Goal: Task Accomplishment & Management: Manage account settings

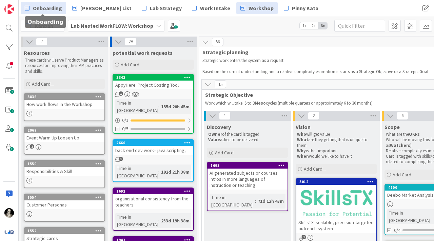
click at [53, 8] on span "Onboarding" at bounding box center [47, 8] width 29 height 8
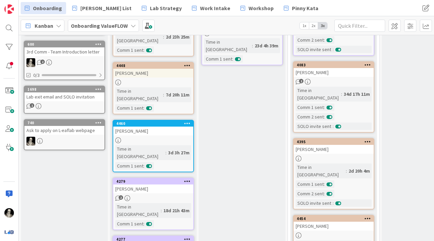
scroll to position [302, 0]
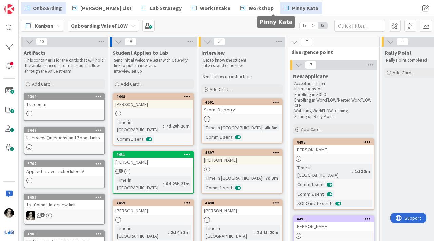
click at [292, 9] on span "Pinny Kata" at bounding box center [305, 8] width 26 height 8
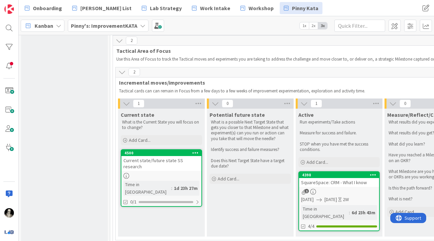
scroll to position [357, 0]
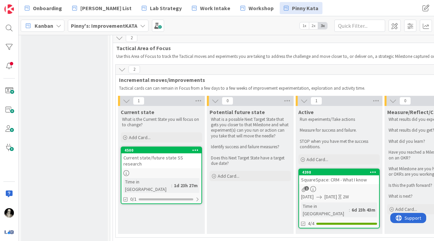
click at [155, 171] on div at bounding box center [161, 174] width 80 height 6
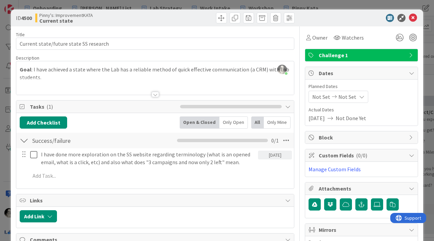
click at [156, 94] on div at bounding box center [155, 94] width 7 height 5
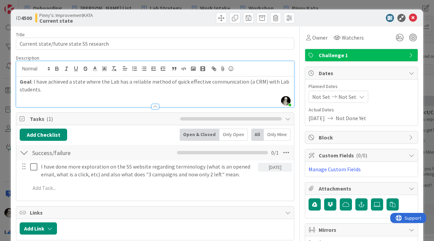
click at [48, 90] on p "Goal : I have achieved a state where the Lab has a reliable method of quick eff…" at bounding box center [155, 85] width 271 height 15
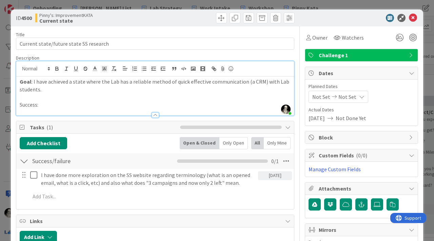
click at [23, 84] on strong "Goal" at bounding box center [26, 81] width 12 height 7
drag, startPoint x: 43, startPoint y: 105, endPoint x: 12, endPoint y: 104, distance: 31.5
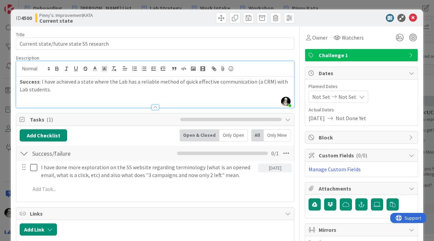
click at [156, 83] on p "Success : I have achieved a state where the Lab has a reliable method of quick …" at bounding box center [155, 85] width 271 height 15
click at [413, 17] on icon at bounding box center [413, 18] width 8 height 8
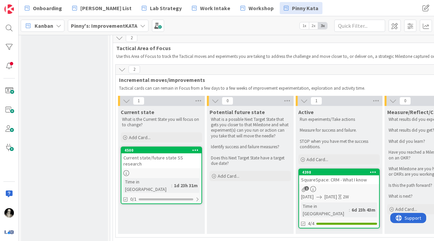
click at [173, 156] on div "Current state/future state SS research" at bounding box center [161, 161] width 80 height 15
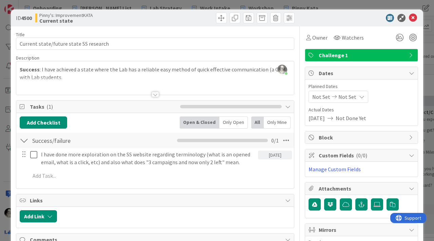
click at [156, 94] on div at bounding box center [155, 94] width 7 height 5
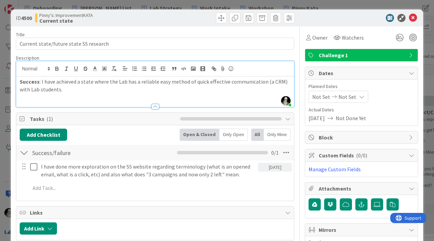
click at [81, 91] on p "Success : I have achieved a state where the Lab has a reliable easy method of q…" at bounding box center [155, 85] width 271 height 15
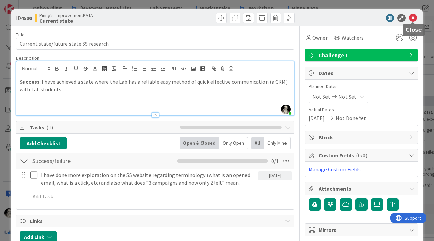
click at [412, 17] on icon at bounding box center [413, 18] width 8 height 8
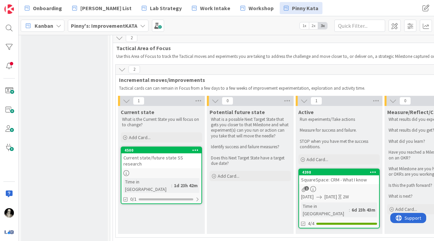
click at [148, 163] on link "4500 Current state/future state SS research Time in [GEOGRAPHIC_DATA] : 1d 23h …" at bounding box center [161, 176] width 81 height 58
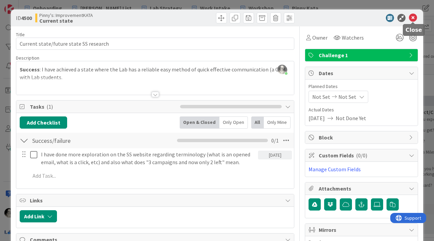
click at [413, 16] on icon at bounding box center [413, 18] width 8 height 8
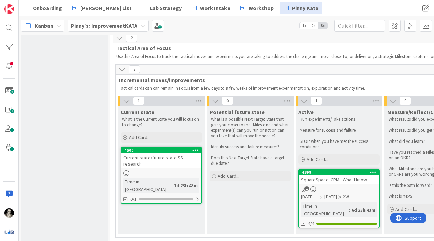
click at [342, 184] on div "SquareSpace: CRM - What I know" at bounding box center [339, 180] width 80 height 9
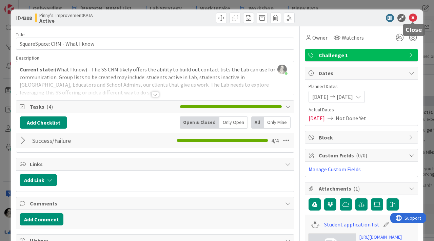
click at [413, 14] on icon at bounding box center [413, 18] width 8 height 8
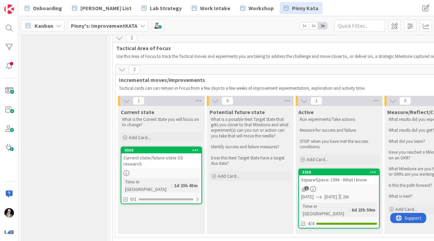
click at [164, 160] on div "Current state/future state SS research" at bounding box center [161, 161] width 80 height 15
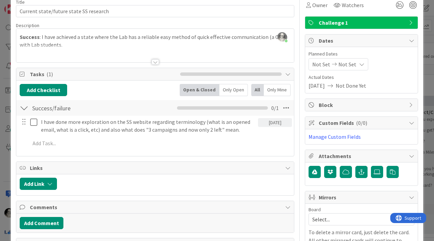
scroll to position [36, 0]
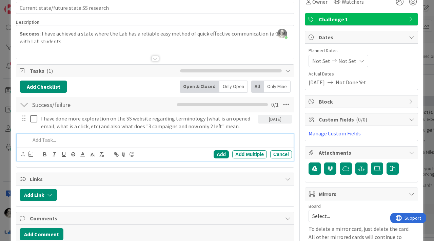
click at [49, 141] on p at bounding box center [159, 140] width 259 height 8
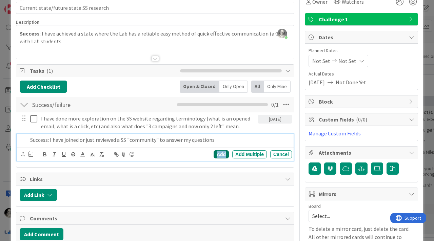
click at [220, 153] on div "Add" at bounding box center [221, 155] width 15 height 8
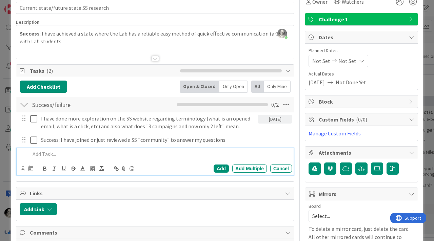
click at [54, 154] on p at bounding box center [159, 155] width 259 height 8
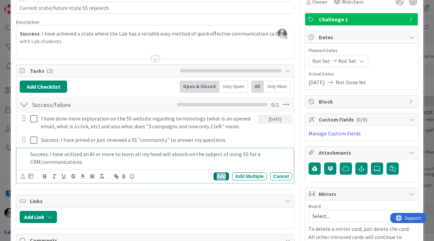
click at [221, 175] on div "Add" at bounding box center [221, 177] width 15 height 8
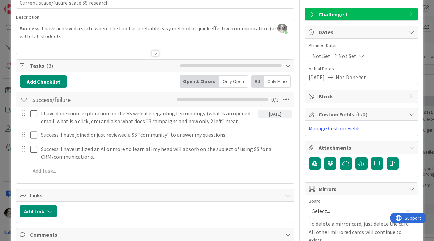
scroll to position [44, 0]
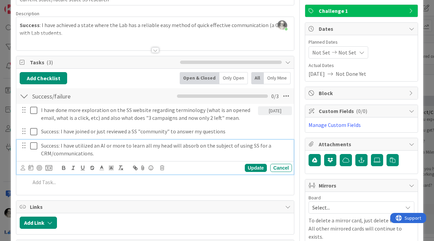
click at [101, 154] on p "Success: I have utilized an AI or more to learn all my head will absorb on the …" at bounding box center [165, 149] width 248 height 15
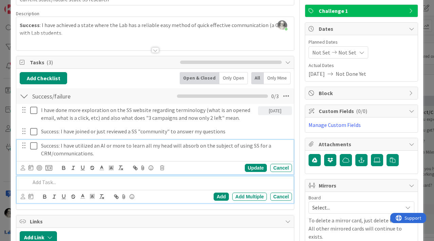
click at [134, 188] on div at bounding box center [159, 183] width 264 height 12
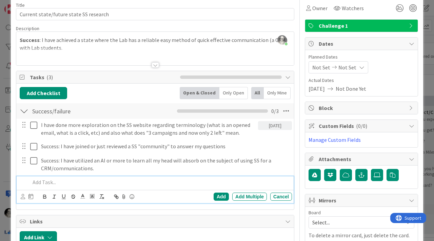
scroll to position [0, 0]
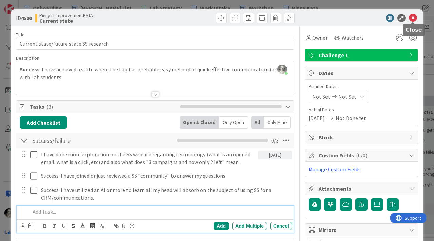
click at [414, 16] on icon at bounding box center [413, 18] width 8 height 8
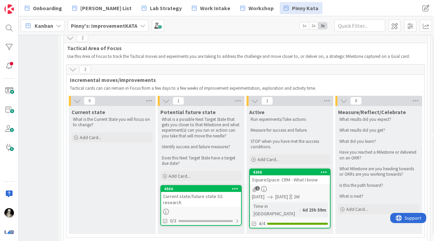
scroll to position [357, 53]
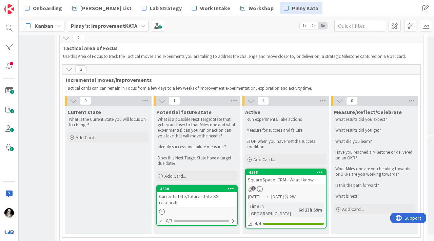
click at [296, 181] on div "SquareSpace: CRM - What I know" at bounding box center [286, 180] width 80 height 9
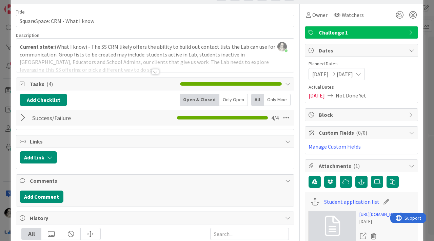
scroll to position [16, 0]
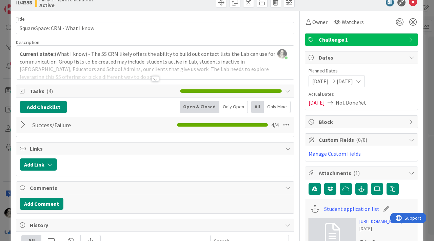
click at [23, 123] on div at bounding box center [24, 125] width 9 height 12
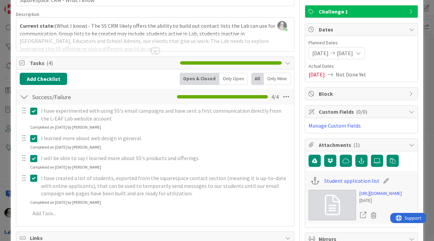
scroll to position [15, 0]
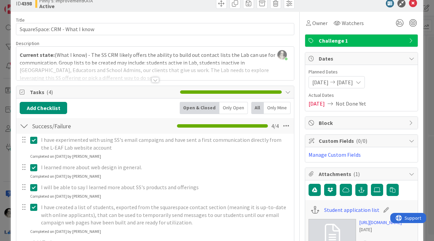
click at [22, 126] on div at bounding box center [24, 126] width 9 height 12
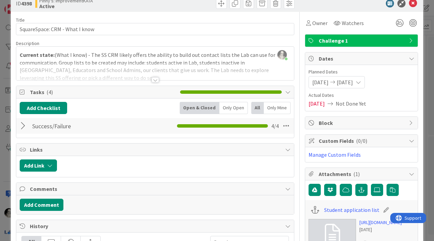
click at [155, 78] on div at bounding box center [155, 79] width 7 height 5
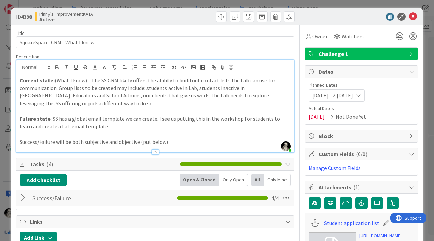
scroll to position [0, 0]
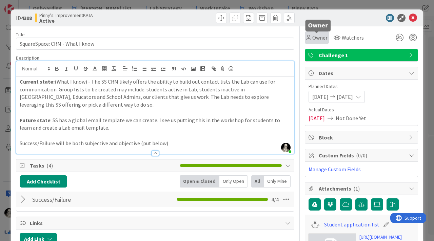
click at [314, 35] on span "Owner" at bounding box center [319, 38] width 15 height 8
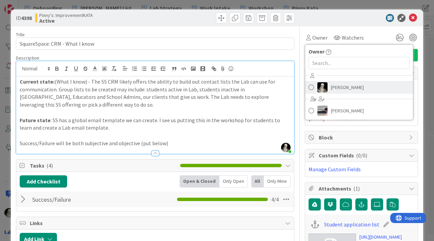
click at [333, 88] on span "[PERSON_NAME]" at bounding box center [347, 87] width 33 height 10
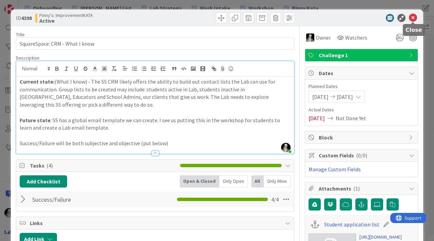
click at [414, 16] on icon at bounding box center [413, 18] width 8 height 8
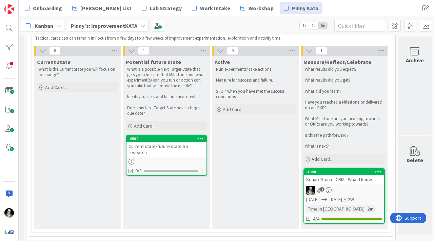
scroll to position [410, 84]
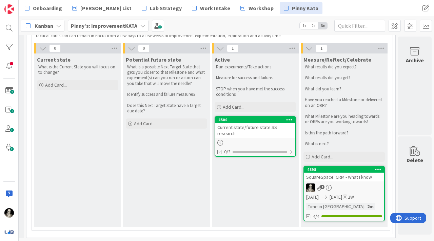
click at [347, 182] on link "4398 SquareSpace: CRM - What I know 1 [DATE] [DATE] 2W Time in Column : 2m 4/4" at bounding box center [343, 194] width 81 height 56
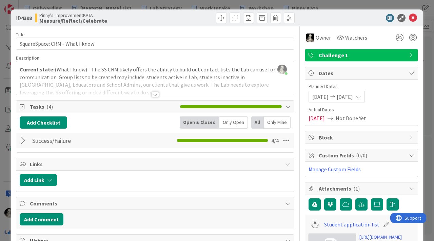
click at [155, 94] on div at bounding box center [155, 94] width 7 height 5
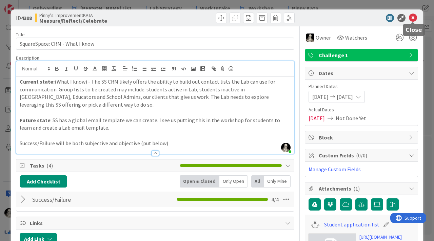
click at [413, 17] on icon at bounding box center [413, 18] width 8 height 8
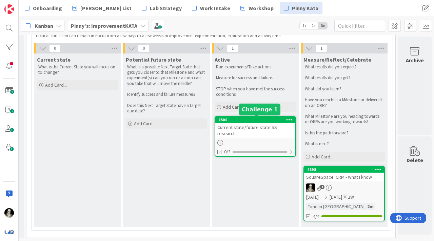
click at [251, 125] on div "Current state/future state SS research" at bounding box center [255, 130] width 80 height 15
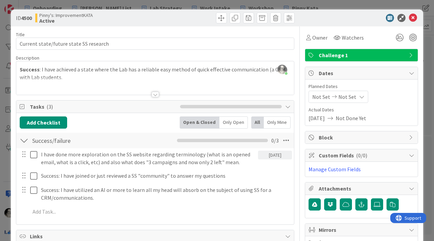
click at [155, 93] on div at bounding box center [155, 94] width 7 height 5
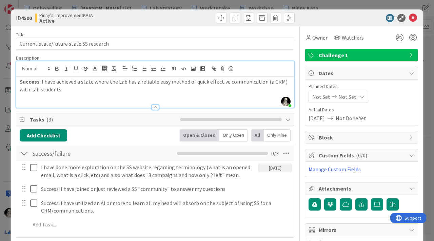
click at [73, 91] on p "Success : I have achieved a state where the Lab has a reliable easy method of q…" at bounding box center [155, 85] width 271 height 15
drag, startPoint x: 356, startPoint y: 18, endPoint x: 357, endPoint y: 1, distance: 16.3
click at [357, 1] on div "ID 4500 Pinny's: ImprovementKATA Active Title 38 / 128 Current state/future sta…" at bounding box center [217, 120] width 434 height 241
click at [414, 17] on icon at bounding box center [413, 18] width 8 height 8
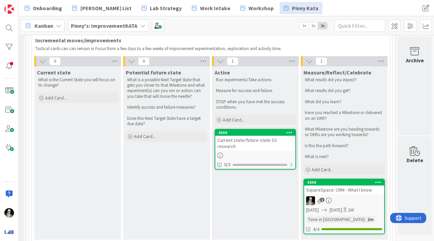
scroll to position [410, 84]
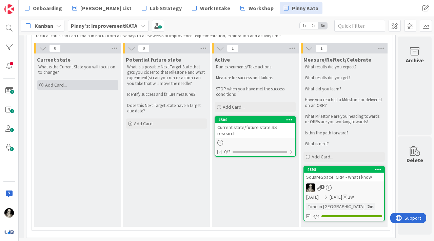
click at [56, 84] on span "Add Card..." at bounding box center [56, 85] width 22 height 6
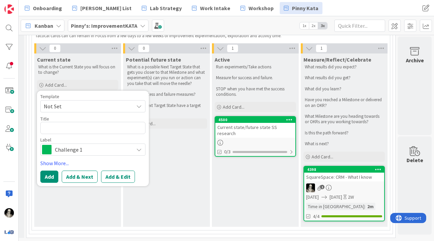
type textarea "x"
type textarea "W"
type textarea "x"
type textarea "Wo"
type textarea "x"
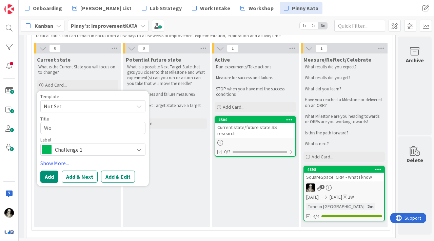
type textarea "Wor"
type textarea "x"
type textarea "Work"
type textarea "x"
type textarea "Worki"
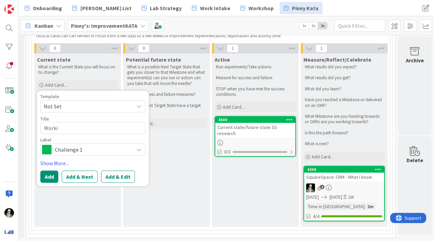
type textarea "x"
type textarea "Workin"
type textarea "x"
type textarea "Working"
type textarea "x"
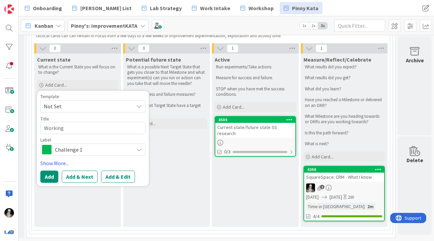
type textarea "Working"
type textarea "x"
type textarea "Working i"
type textarea "x"
type textarea "Working in"
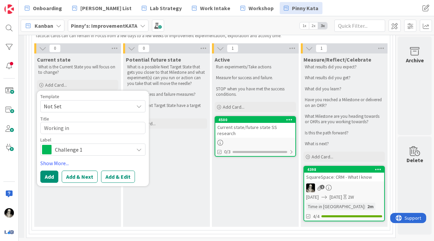
type textarea "x"
type textarea "Working in"
type textarea "x"
type textarea "Working in p"
type textarea "x"
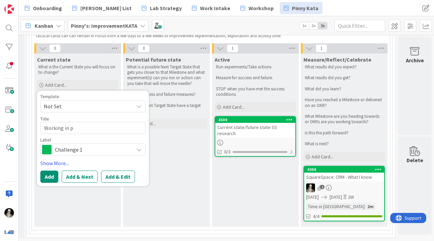
type textarea "Working in pe"
type textarea "x"
type textarea "Working in per"
type textarea "x"
type textarea "Working in perc"
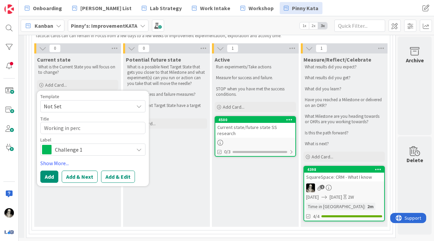
type textarea "x"
type textarea "Working in perce"
type textarea "x"
type textarea "Working in percei"
type textarea "x"
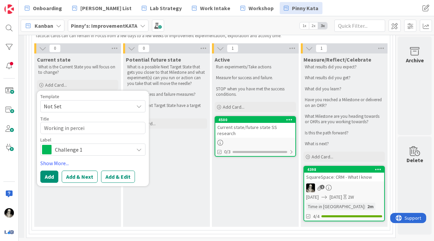
type textarea "Working in perceiv"
type textarea "x"
type textarea "Working in perceive"
type textarea "x"
type textarea "Working in perceived"
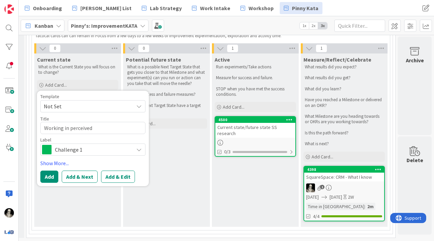
type textarea "x"
type textarea "Working in perceived u"
type textarea "x"
type textarea "Working in perceived un"
type textarea "x"
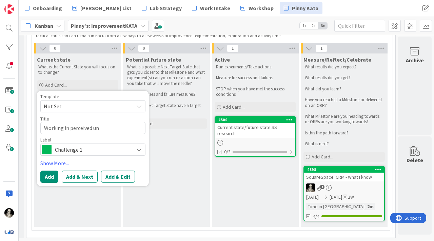
type textarea "Working in perceived uns"
type textarea "x"
type textarea "Working in perceived unsa"
type textarea "x"
type textarea "Working in perceived unsaf"
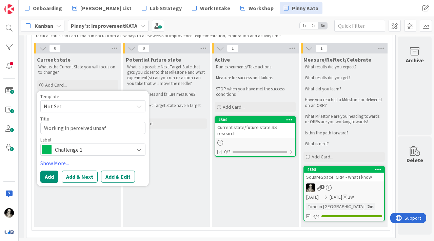
type textarea "x"
type textarea "Working in perceived unsafe"
type textarea "x"
type textarea "Working in perceived unsafe"
type textarea "x"
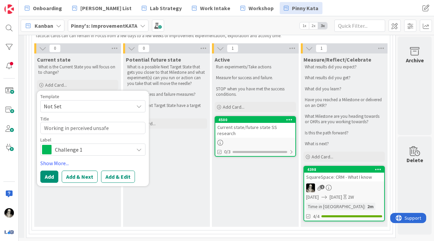
type textarea "Working in perceived unsafe e"
type textarea "x"
type textarea "Working in perceived unsafe en"
type textarea "x"
type textarea "Working in perceived unsafe env"
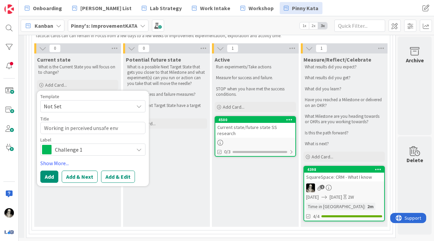
type textarea "x"
type textarea "Working in perceived unsafe envi"
type textarea "x"
type textarea "Working in perceived unsafe envir"
type textarea "x"
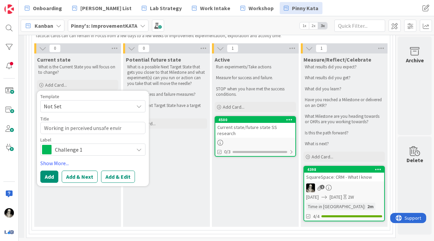
type textarea "Working in perceived unsafe enviro"
type textarea "x"
type textarea "Working in perceived unsafe environ"
type textarea "x"
type textarea "Working in perceived unsafe environm"
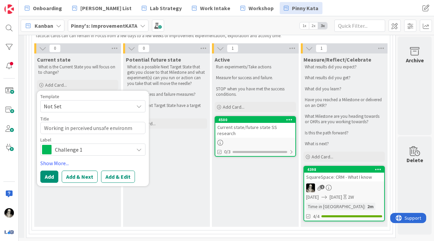
type textarea "x"
type textarea "Working in perceived unsafe environme"
type textarea "x"
type textarea "Working in perceived unsafe environmen"
type textarea "x"
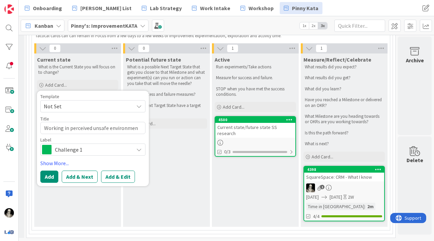
type textarea "Working in perceived unsafe environment"
type textarea "x"
type textarea "Working in perceived unsafe environments"
click at [119, 174] on button "Add & Edit" at bounding box center [118, 177] width 34 height 12
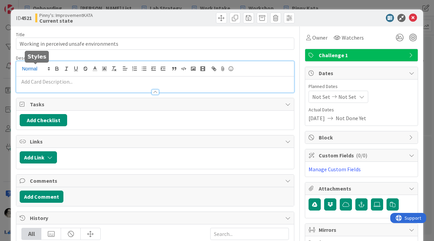
click at [50, 66] on div at bounding box center [155, 76] width 278 height 31
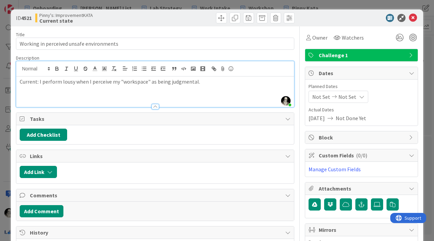
click at [208, 85] on p "Current: I perform lousy when I perceive my "workspace" as being judgmental." at bounding box center [155, 82] width 271 height 8
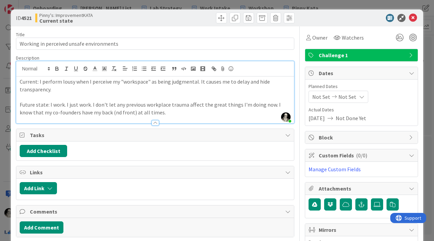
click at [100, 115] on p "Future state: I work. I just work. I don't let any previous workplace trauma af…" at bounding box center [155, 108] width 271 height 15
drag, startPoint x: 39, startPoint y: 83, endPoint x: 20, endPoint y: 82, distance: 19.0
click at [20, 82] on p "Current: I perform lousy when I perceive my "workspace" as being judgmental. It…" at bounding box center [155, 85] width 271 height 15
click at [55, 66] on icon "button" at bounding box center [57, 69] width 6 height 6
drag, startPoint x: 48, startPoint y: 104, endPoint x: 20, endPoint y: 103, distance: 28.2
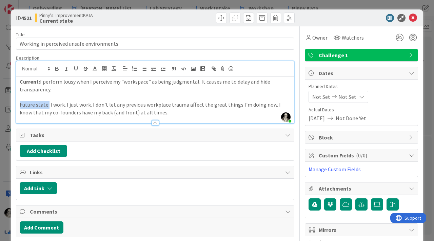
click at [20, 103] on p "Future state: I work. I just work. I don't let any previous workplace trauma af…" at bounding box center [155, 108] width 271 height 15
click at [57, 69] on icon "button" at bounding box center [57, 70] width 3 height 2
click at [167, 113] on p "Future state: I work. I just work. I don't let any previous workplace trauma af…" at bounding box center [155, 108] width 271 height 15
click at [318, 39] on span "Owner" at bounding box center [319, 38] width 15 height 8
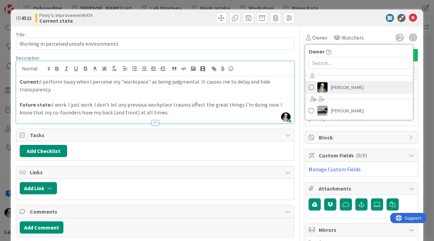
click at [339, 88] on span "[PERSON_NAME]" at bounding box center [347, 87] width 33 height 10
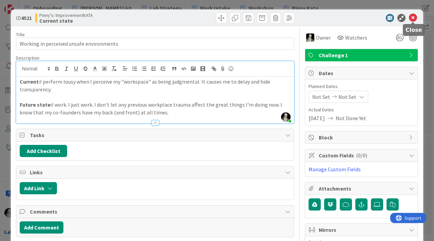
click at [412, 16] on icon at bounding box center [413, 18] width 8 height 8
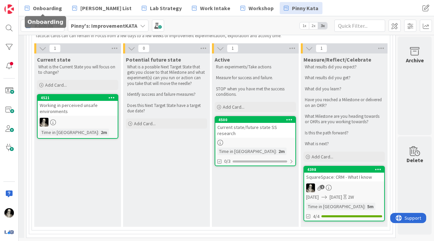
click at [52, 0] on div "Onboarding [PERSON_NAME] List Lab Strategy Work Intake Workshop Pinny Kata Onbo…" at bounding box center [226, 8] width 415 height 16
click at [52, 5] on span "Onboarding" at bounding box center [47, 8] width 29 height 8
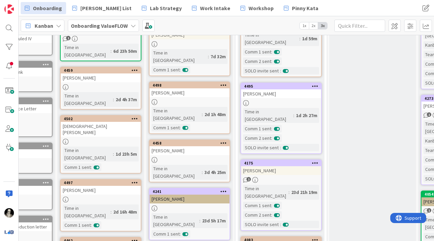
scroll to position [129, 53]
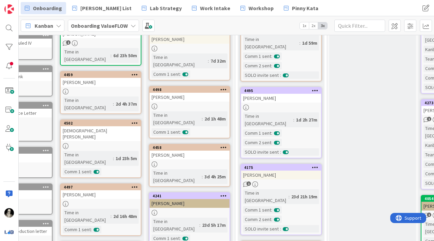
click at [201, 199] on div "[PERSON_NAME]" at bounding box center [190, 203] width 80 height 9
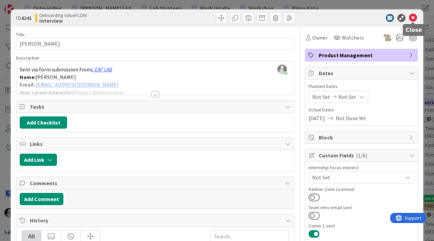
click at [414, 18] on icon at bounding box center [413, 18] width 8 height 8
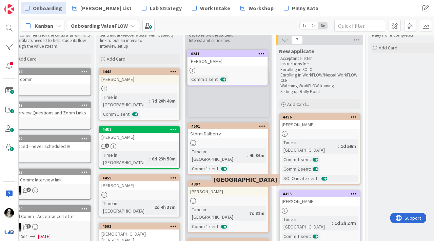
scroll to position [0, 14]
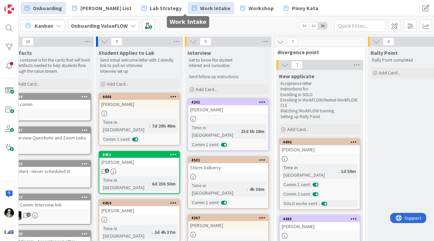
drag, startPoint x: 225, startPoint y: 186, endPoint x: 203, endPoint y: 5, distance: 183.1
